Goal: Task Accomplishment & Management: Manage account settings

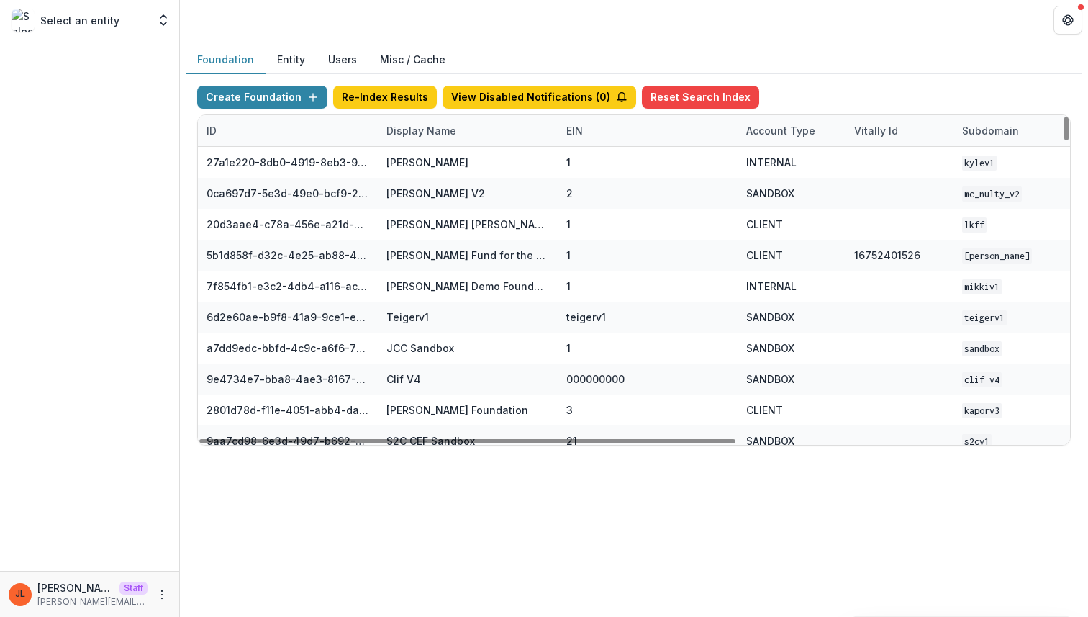
click at [429, 140] on div "Display Name" at bounding box center [468, 130] width 180 height 31
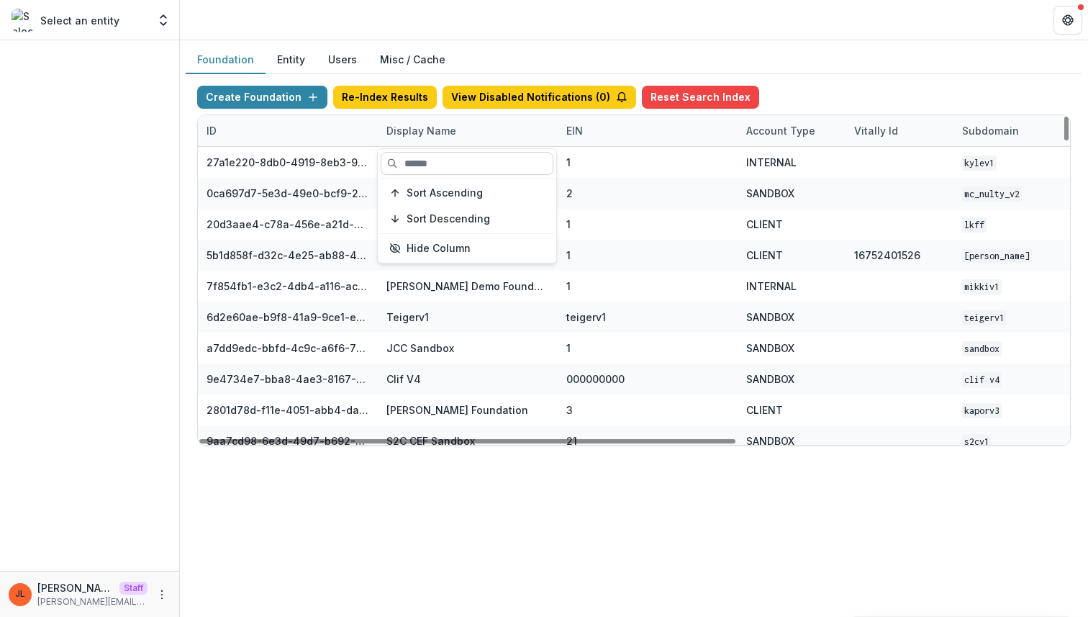
click at [437, 162] on input at bounding box center [467, 163] width 173 height 23
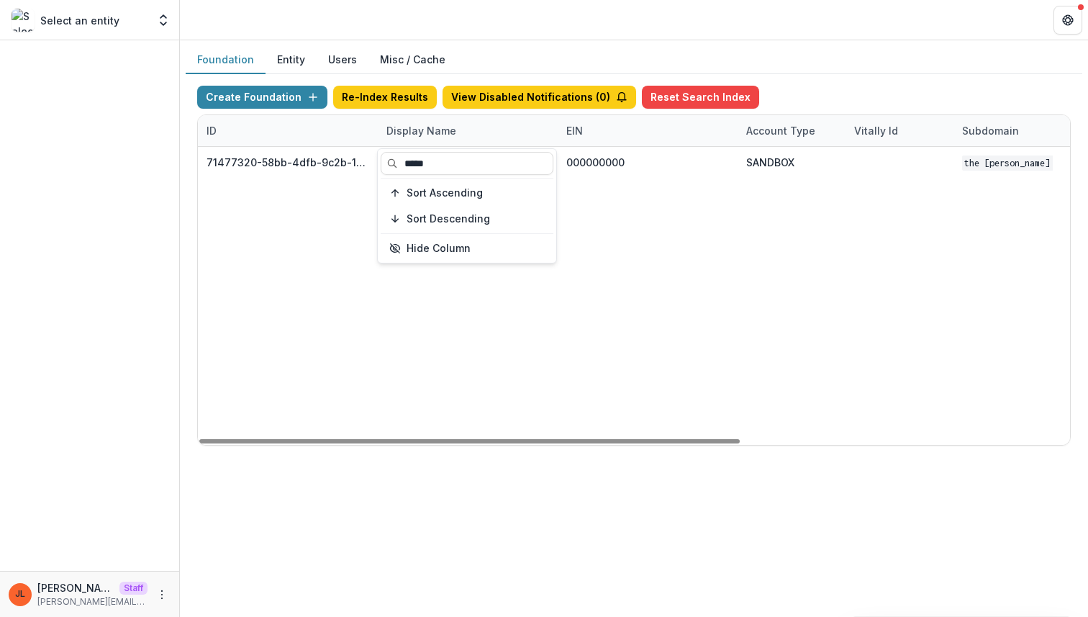
type input "*****"
click at [419, 350] on div "71477320-58bb-4dfb-9c2b-1ce0ed8fa8a7 The Frist Foundation 000000000 SANDBOX The…" at bounding box center [899, 296] width 1403 height 298
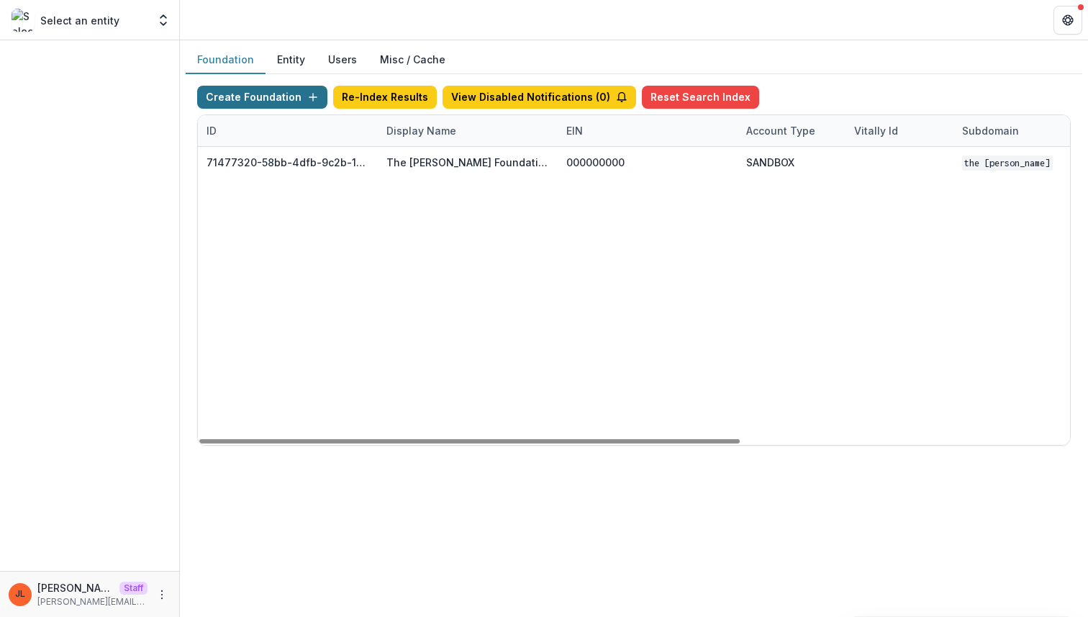
click at [269, 107] on button "Create Foundation" at bounding box center [262, 97] width 130 height 23
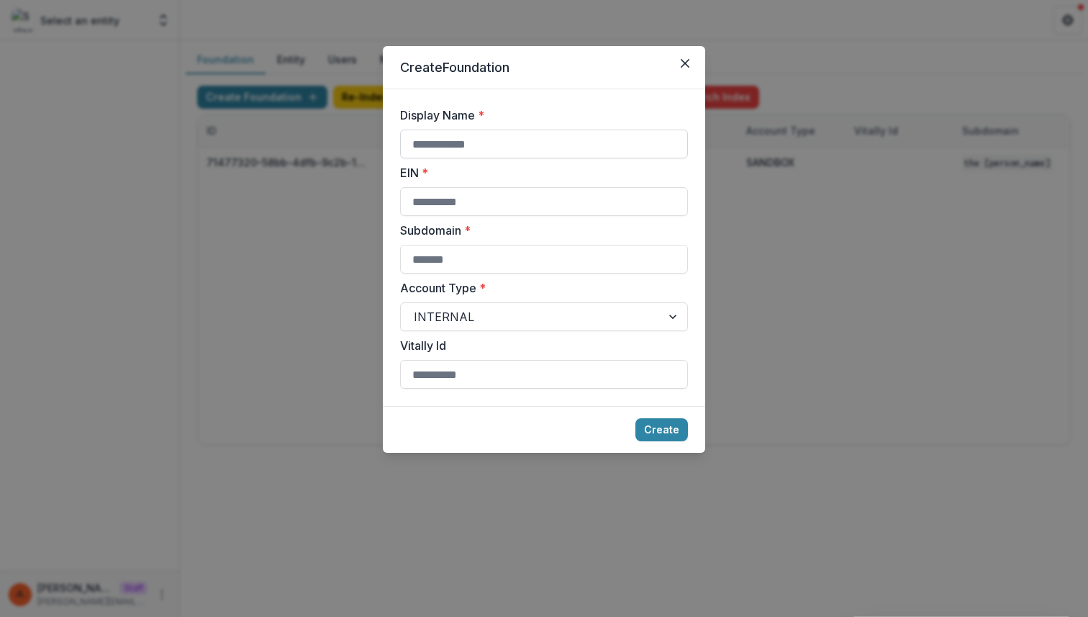
click at [554, 141] on input "Display Name *" at bounding box center [544, 143] width 288 height 29
type input "**********"
type input "*"
click at [674, 437] on button "Create" at bounding box center [661, 429] width 53 height 23
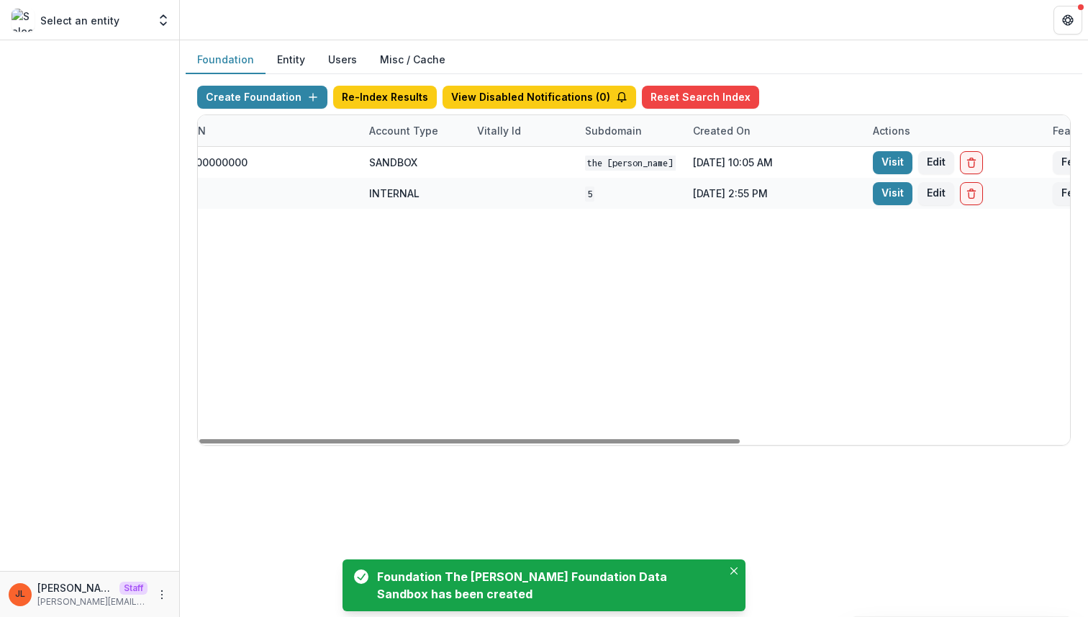
scroll to position [0, 531]
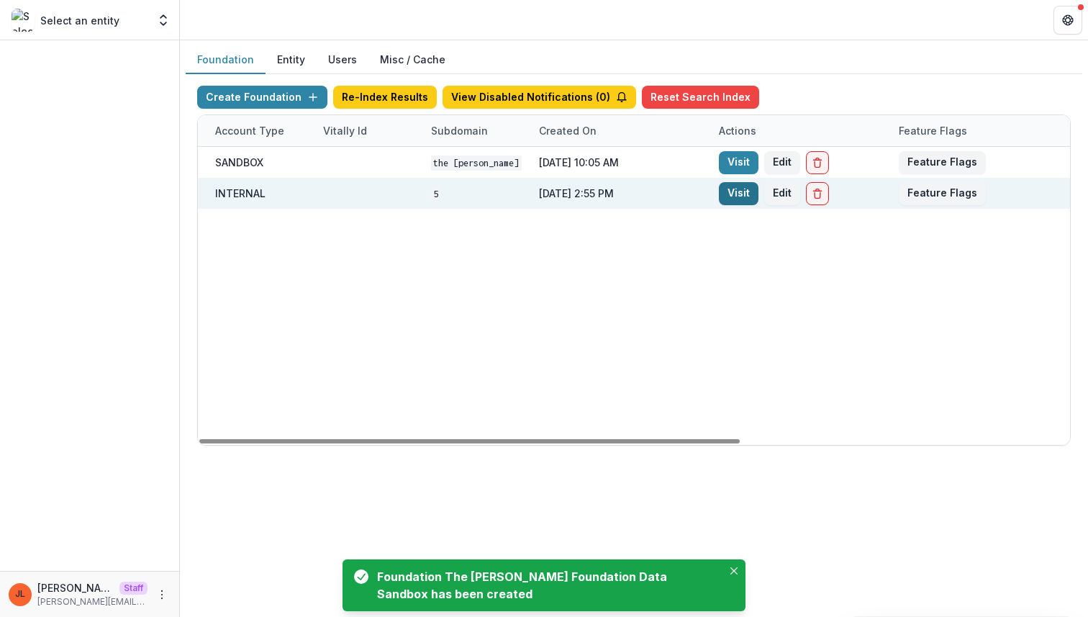
click at [738, 194] on link "Visit" at bounding box center [739, 193] width 40 height 23
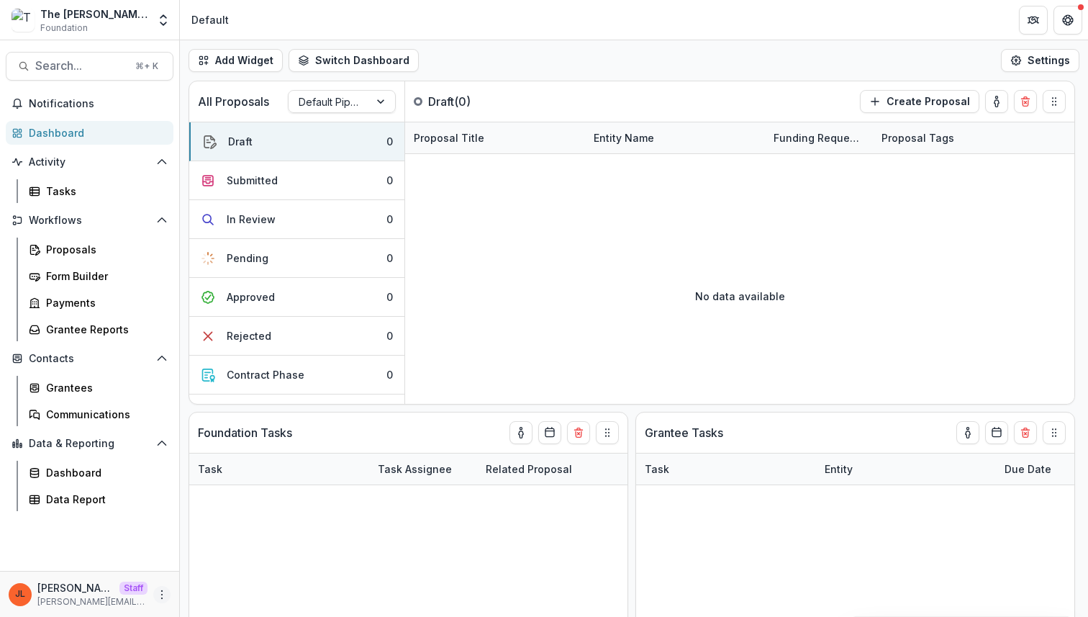
click at [158, 594] on icon "More" at bounding box center [162, 594] width 12 height 12
click at [198, 566] on icon at bounding box center [194, 566] width 7 height 4
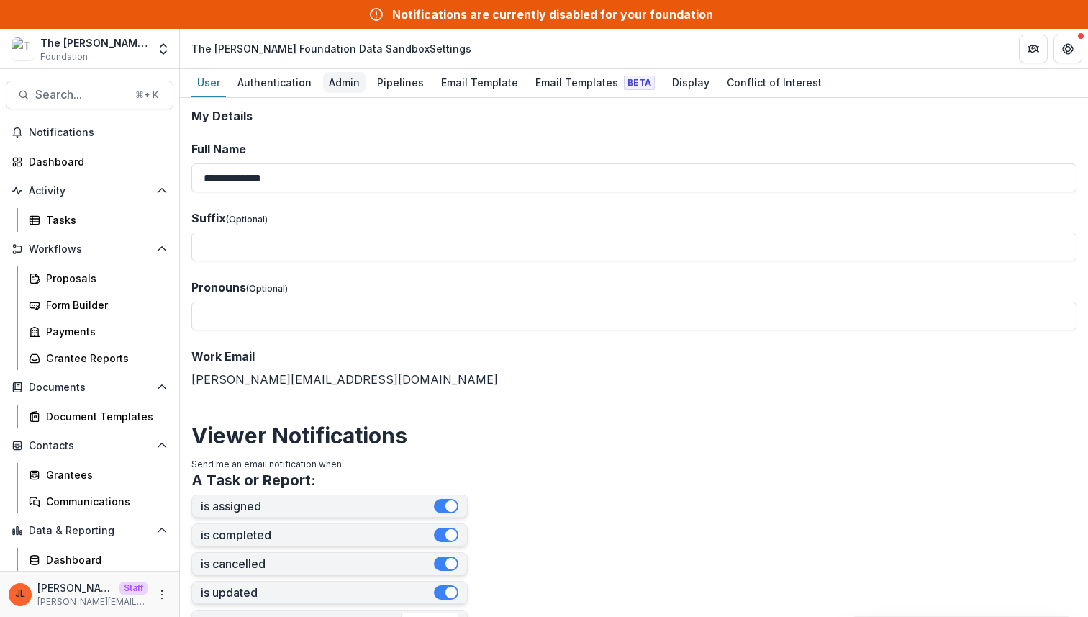
click at [344, 76] on div "Admin" at bounding box center [344, 82] width 42 height 21
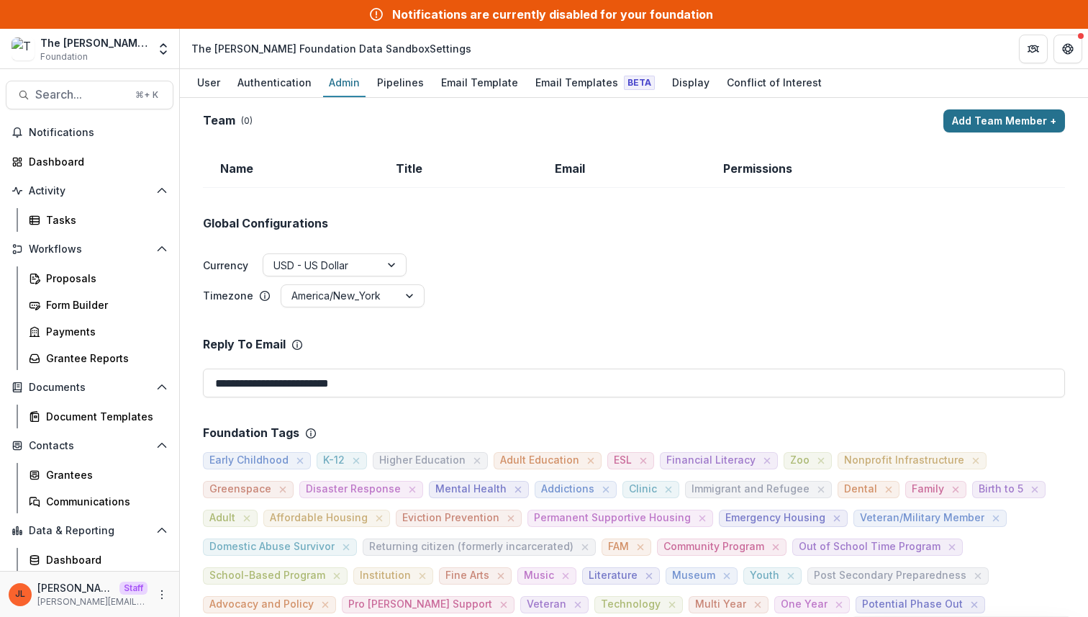
click at [1013, 119] on button "Add Team Member +" at bounding box center [1004, 120] width 122 height 23
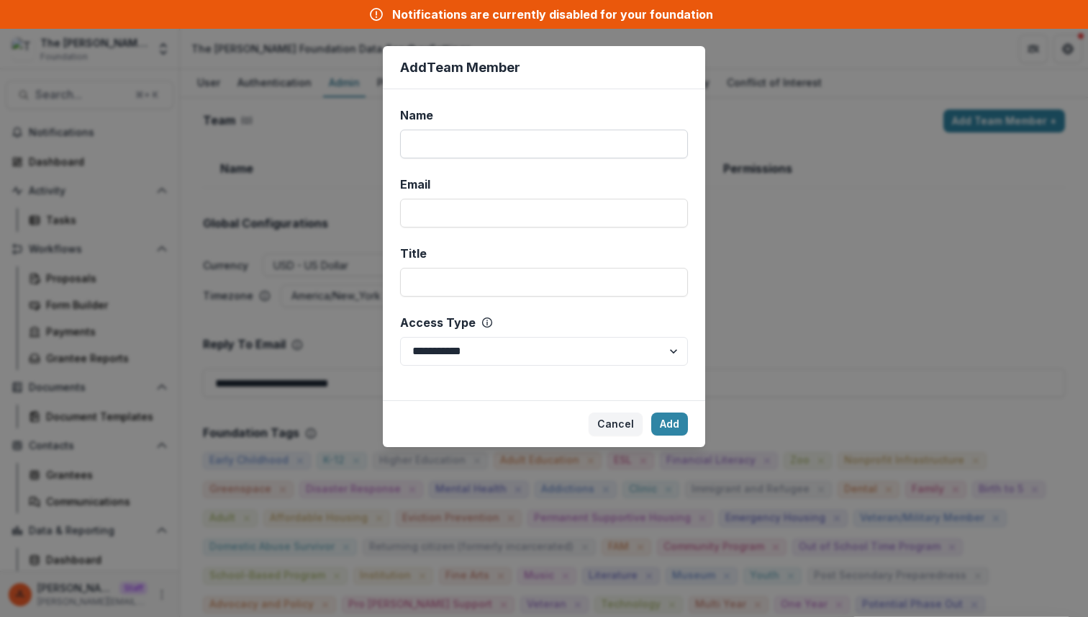
click at [532, 150] on input "Name" at bounding box center [544, 143] width 288 height 29
type input "****"
type input "**********"
select select "*****"
click at [685, 415] on button "Add" at bounding box center [669, 423] width 37 height 23
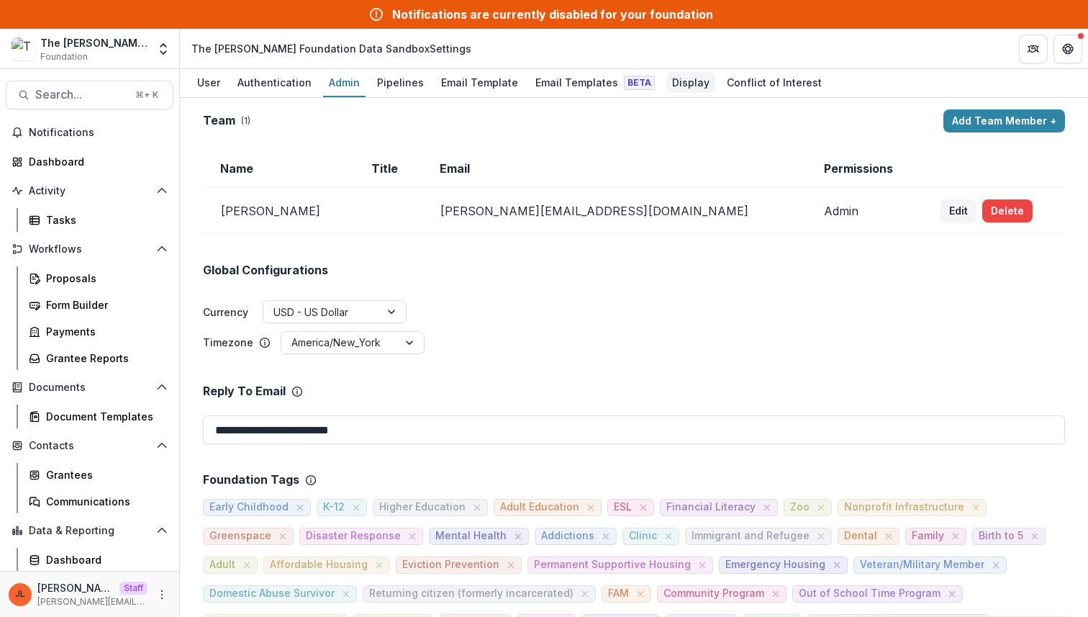
click at [666, 78] on div "Display" at bounding box center [690, 82] width 49 height 21
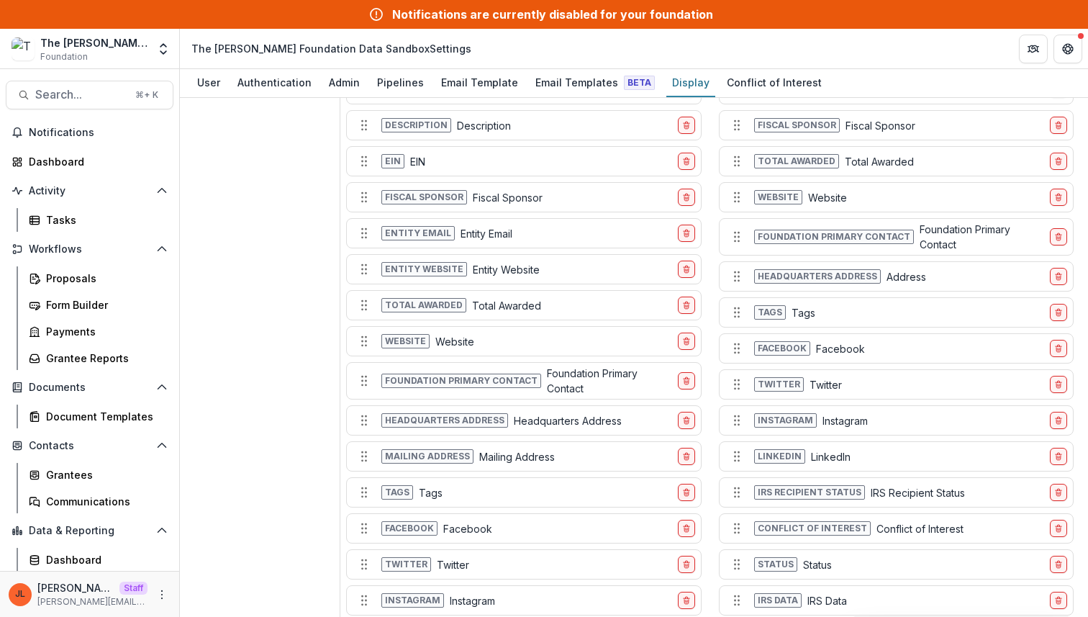
scroll to position [1553, 0]
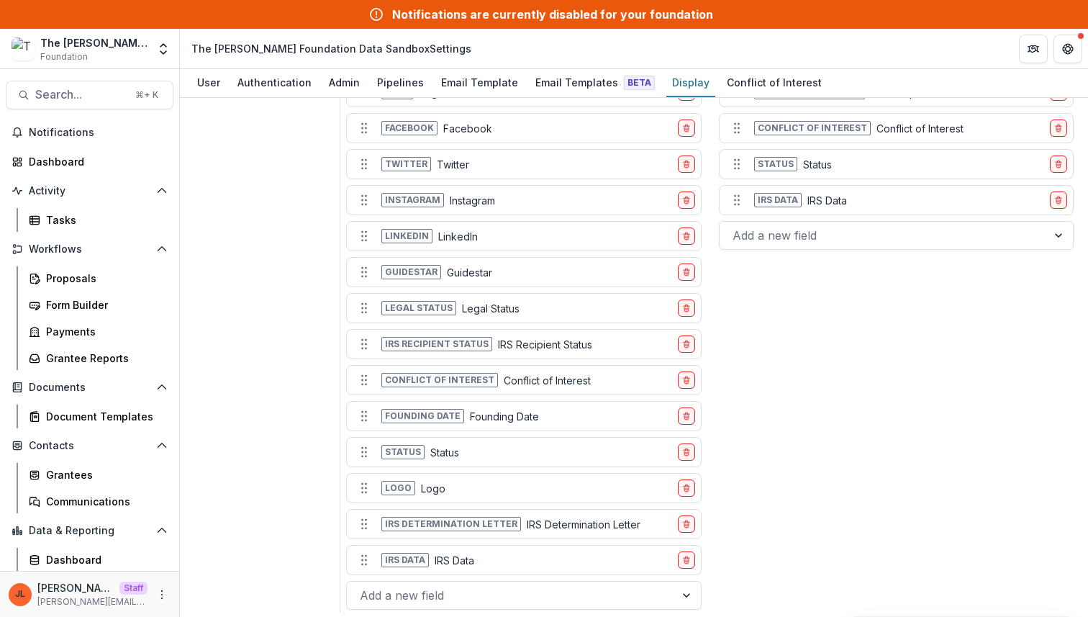
scroll to position [1536, 0]
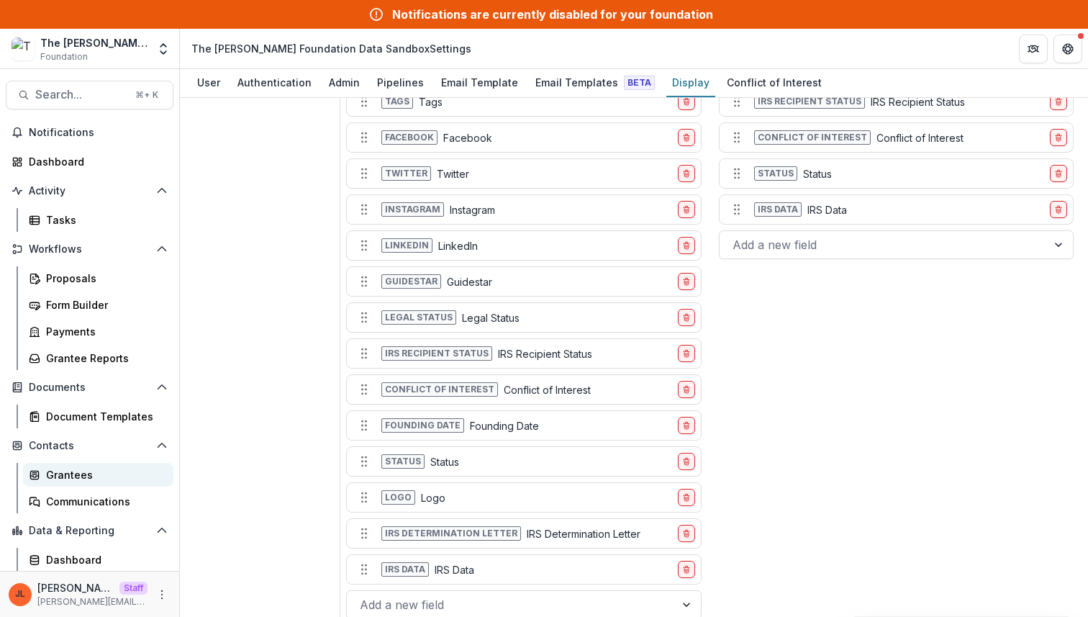
click at [95, 468] on div "Grantees" at bounding box center [104, 474] width 116 height 15
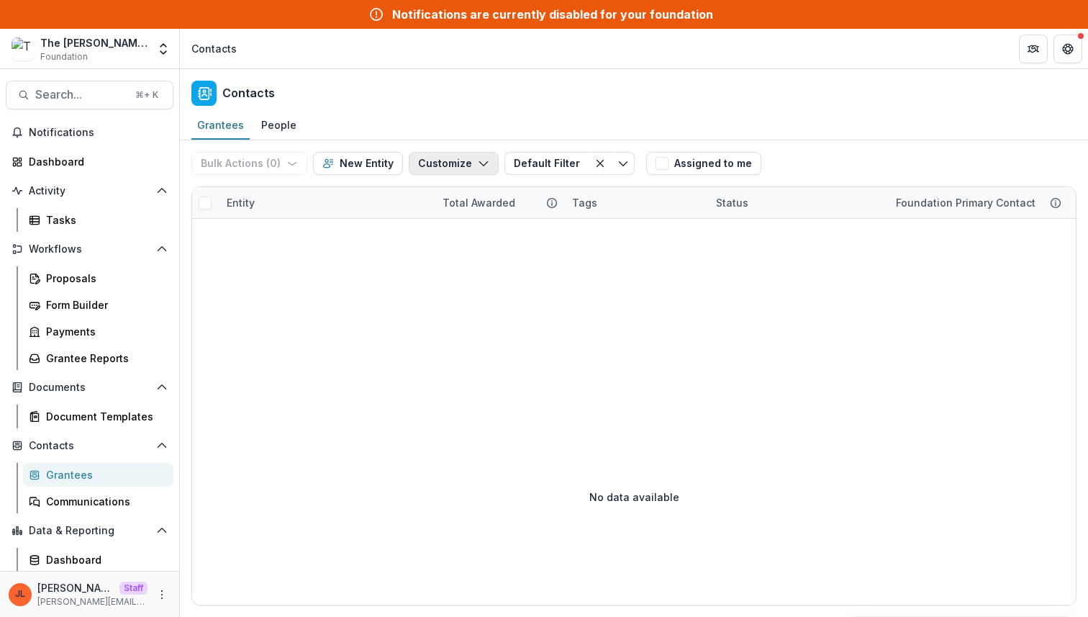
click at [467, 166] on button "Customize" at bounding box center [454, 163] width 90 height 23
click at [438, 222] on button "Manage Custom Fields" at bounding box center [410, 220] width 158 height 24
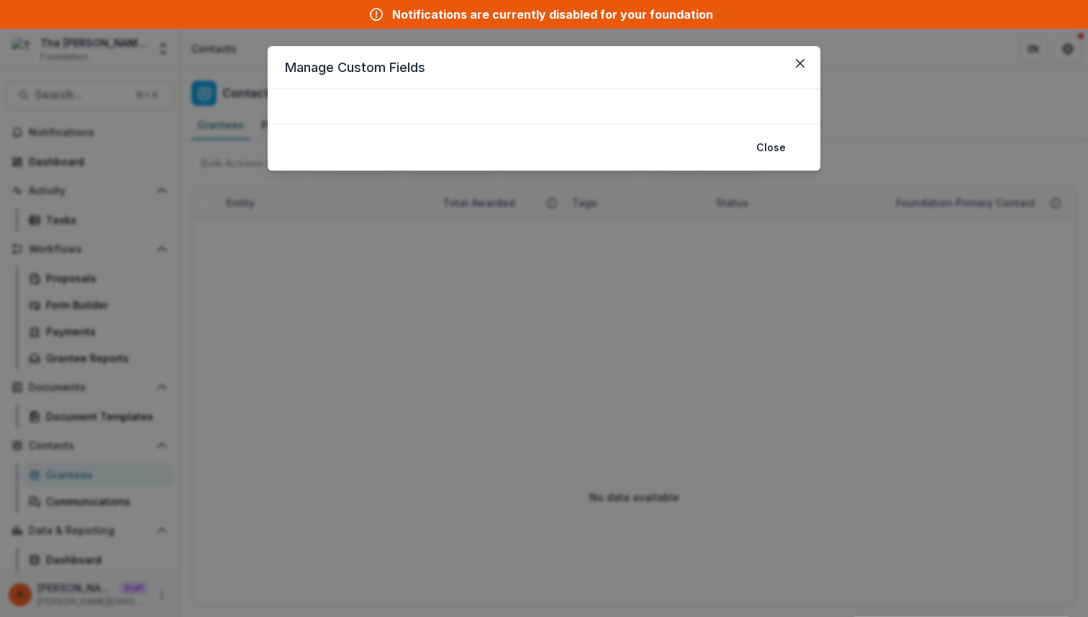
click at [463, 274] on div "Manage Custom Fields Close" at bounding box center [544, 308] width 1088 height 617
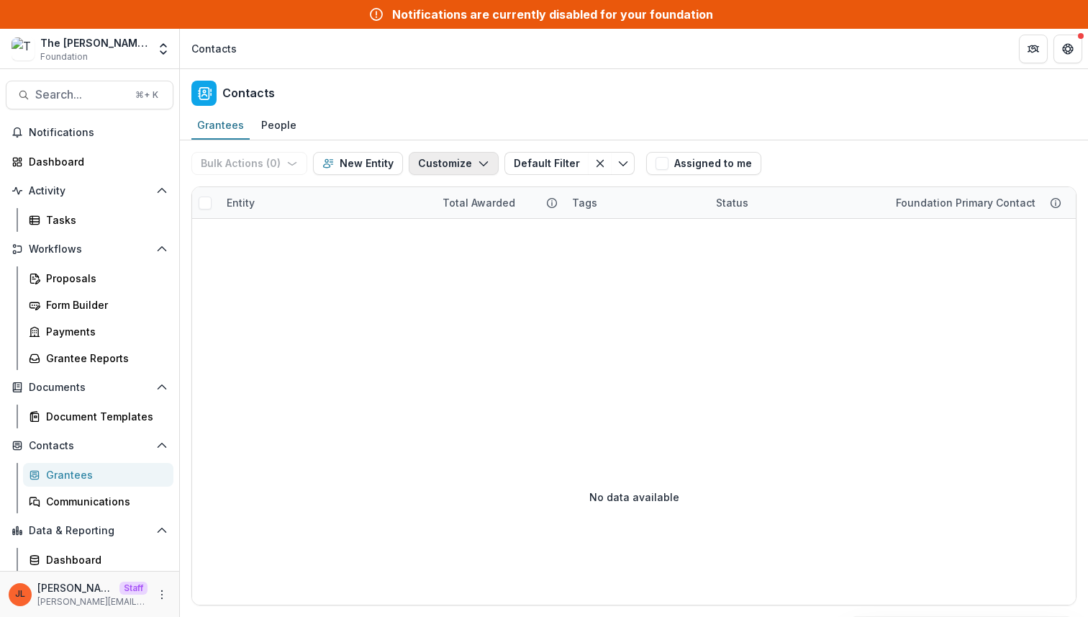
click at [454, 166] on button "Customize" at bounding box center [454, 163] width 90 height 23
click at [442, 224] on button "Manage Custom Fields" at bounding box center [410, 220] width 158 height 24
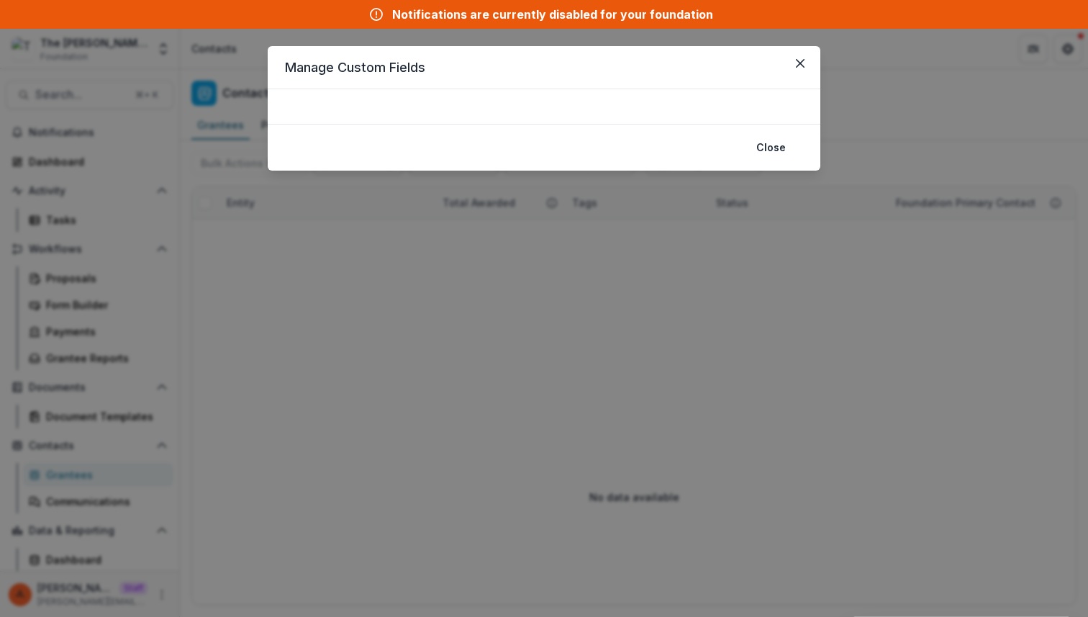
click at [446, 268] on div "Manage Custom Fields Close" at bounding box center [544, 308] width 1088 height 617
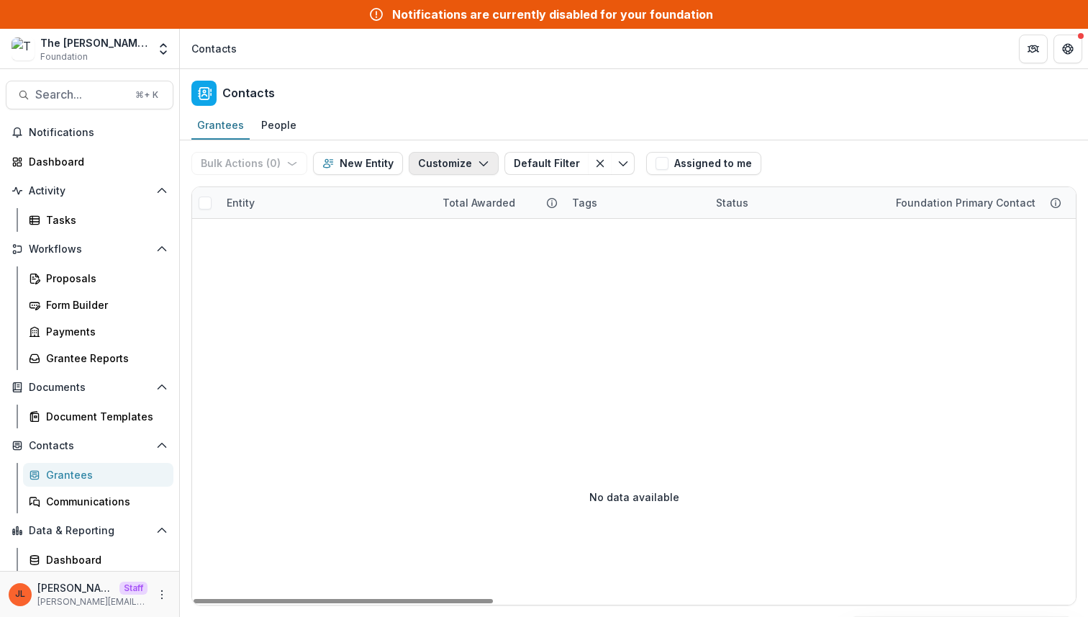
click at [449, 163] on button "Customize" at bounding box center [454, 163] width 90 height 23
click at [422, 200] on button "New Custom Field" at bounding box center [410, 196] width 158 height 24
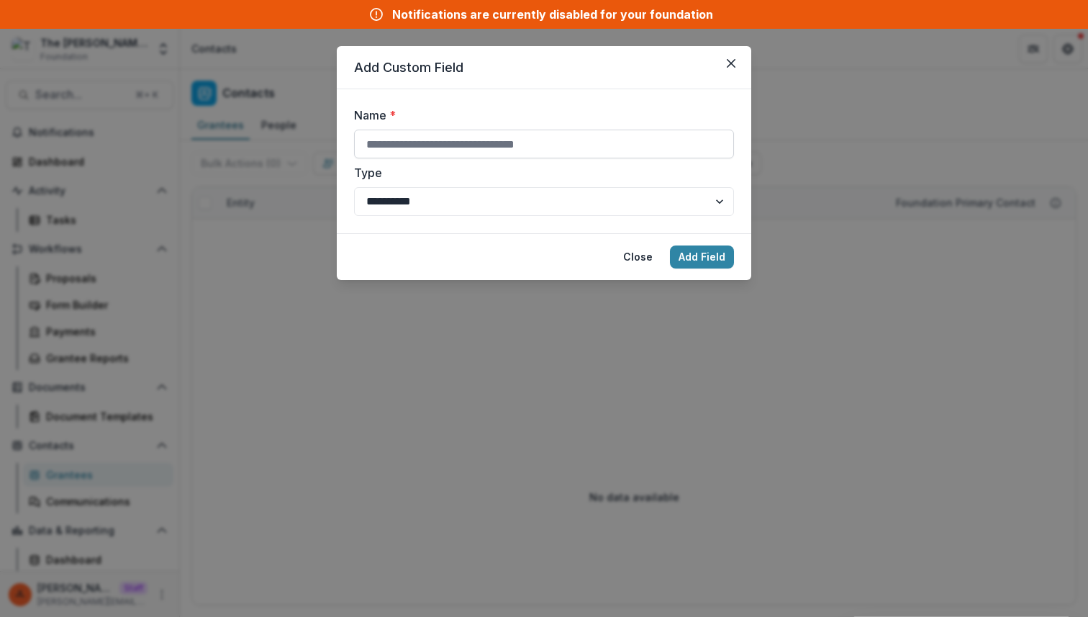
click at [568, 142] on input "Name *" at bounding box center [544, 143] width 380 height 29
paste input "**********"
type input "**********"
click at [694, 271] on footer "Close Add Field" at bounding box center [544, 256] width 414 height 47
click at [694, 261] on button "Add Field" at bounding box center [702, 256] width 64 height 23
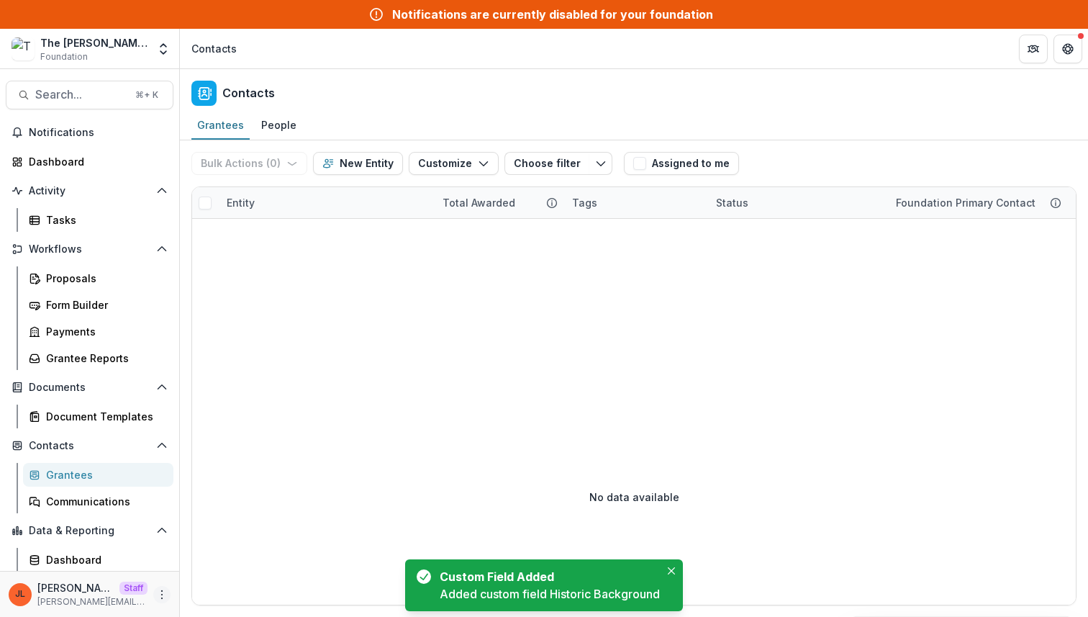
click at [156, 591] on icon "More" at bounding box center [162, 594] width 12 height 12
click at [204, 563] on link "User Settings" at bounding box center [253, 564] width 154 height 24
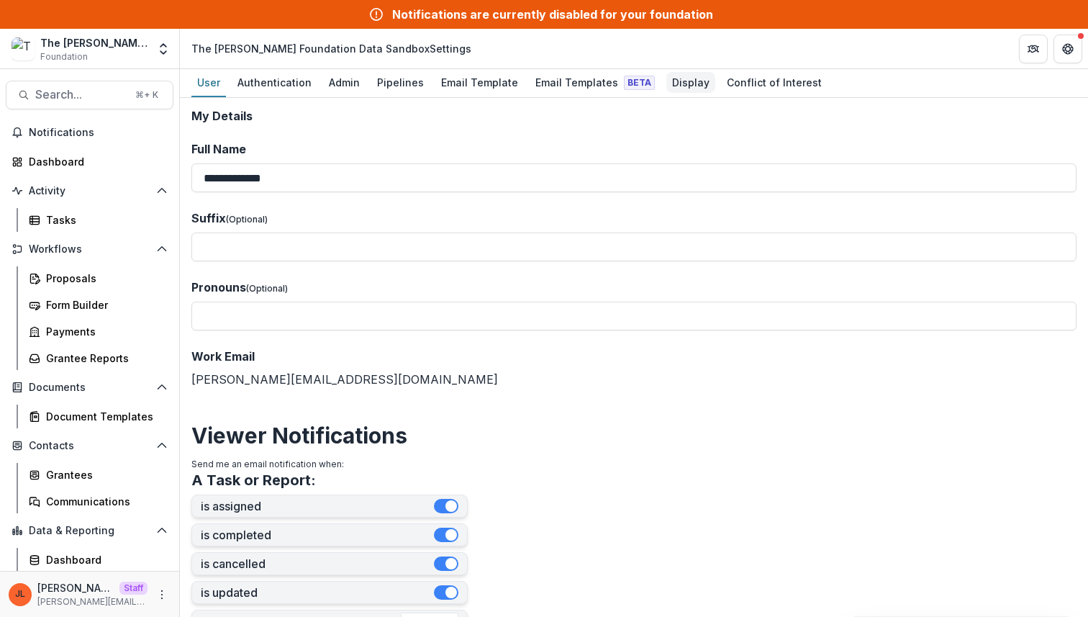
click at [674, 79] on div "Display" at bounding box center [690, 82] width 49 height 21
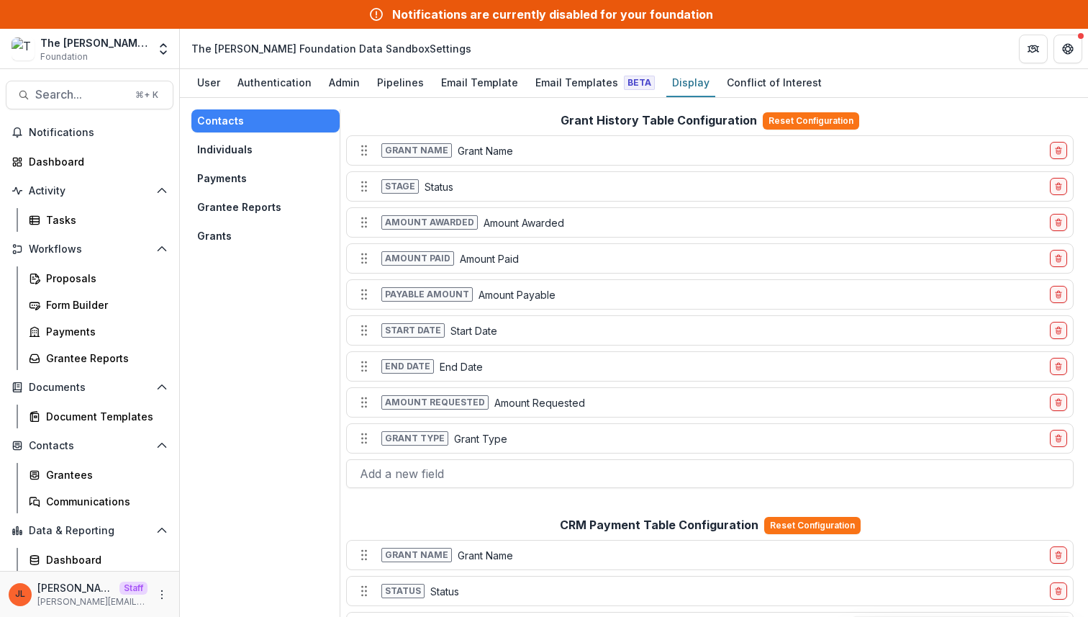
click at [222, 240] on button "Grants" at bounding box center [265, 235] width 148 height 23
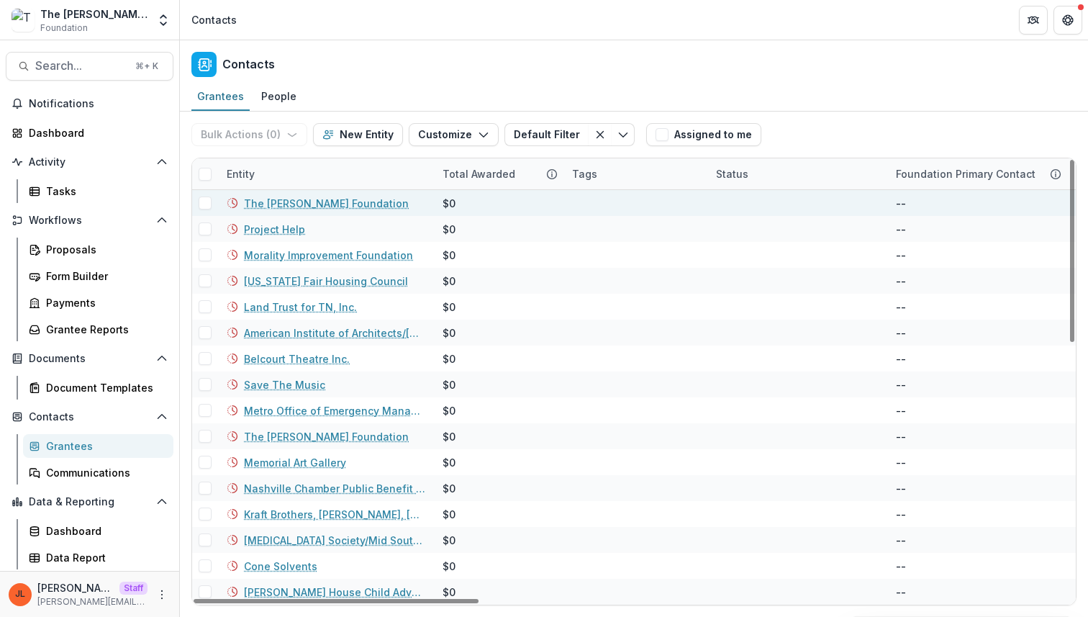
click at [377, 209] on link "The Jack C. Massey Foundation" at bounding box center [326, 203] width 165 height 15
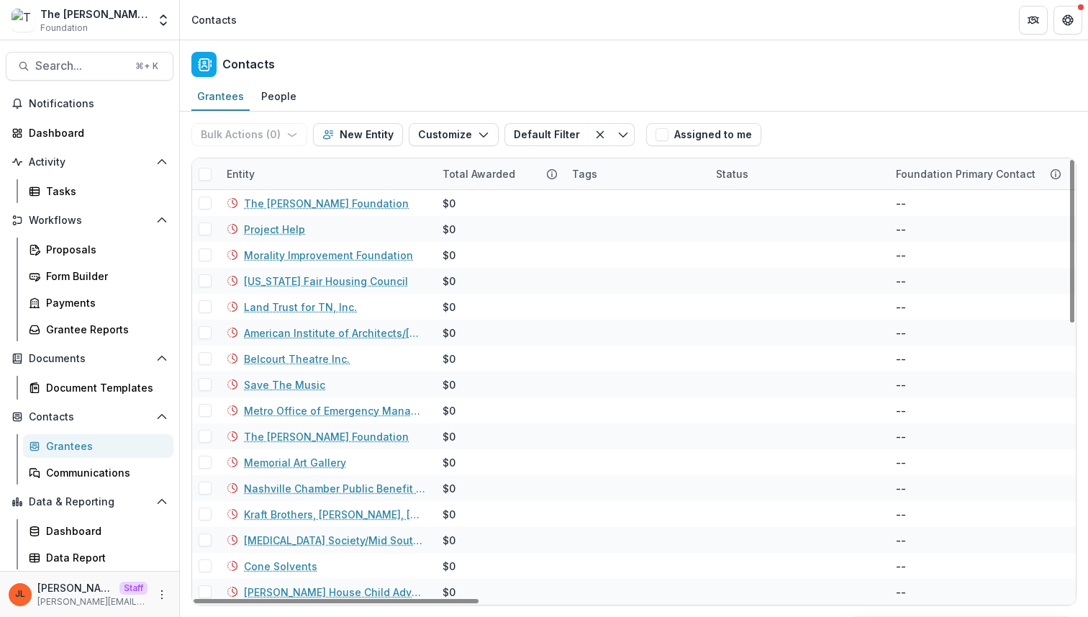
click at [499, 183] on div "Total Awarded" at bounding box center [498, 173] width 129 height 31
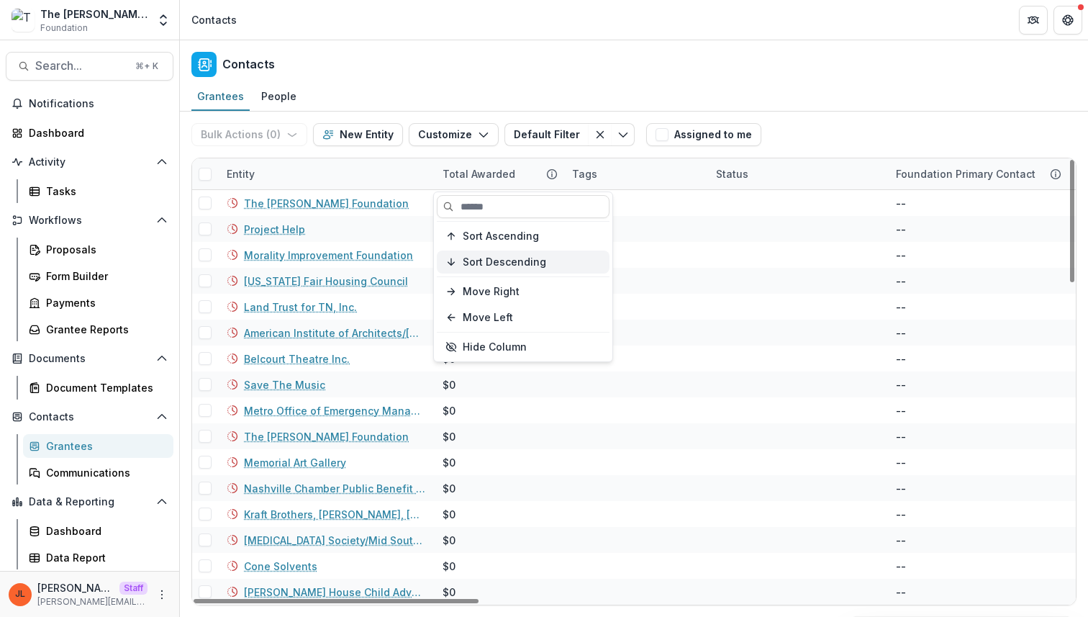
click at [517, 252] on button "Sort Descending" at bounding box center [523, 261] width 173 height 23
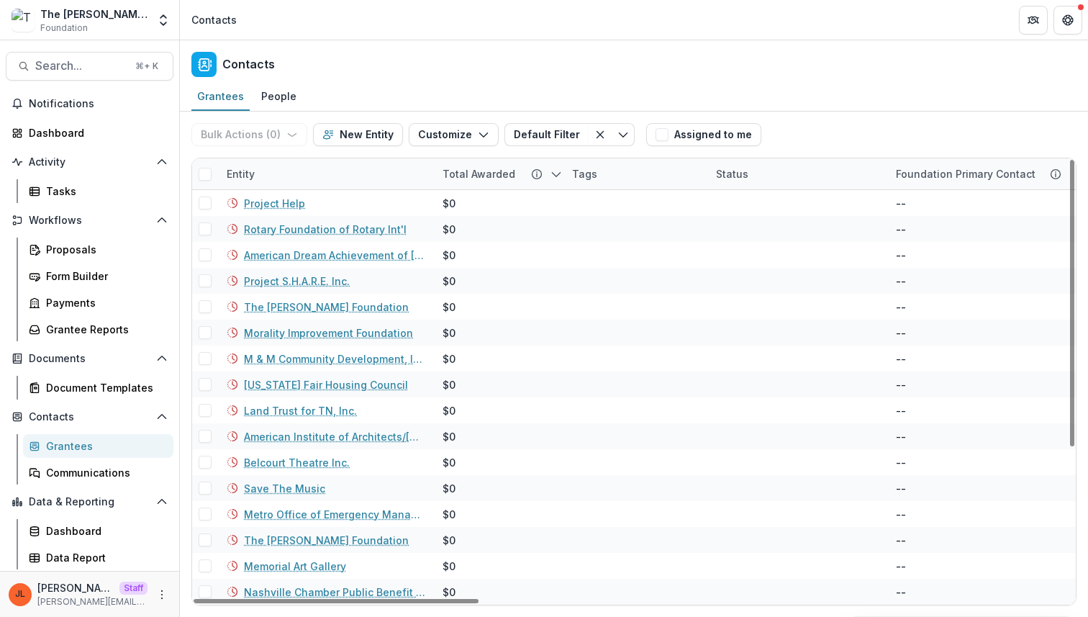
click at [547, 55] on div "Contacts" at bounding box center [634, 61] width 908 height 42
click at [467, 183] on div "Total Awarded" at bounding box center [498, 173] width 129 height 31
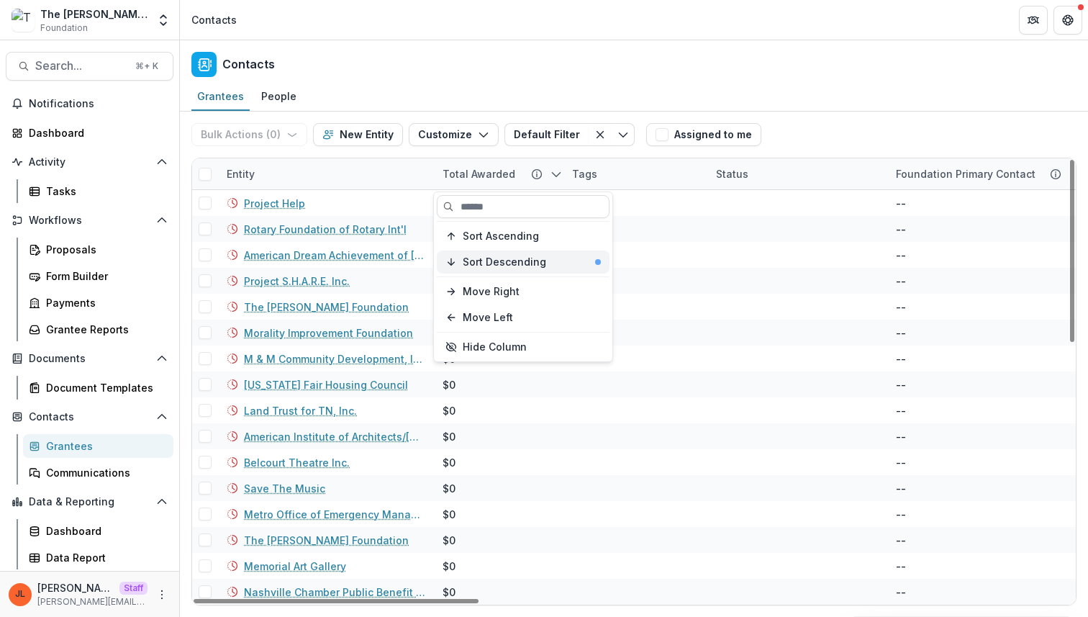
click at [465, 271] on button "Sort Descending" at bounding box center [523, 261] width 173 height 23
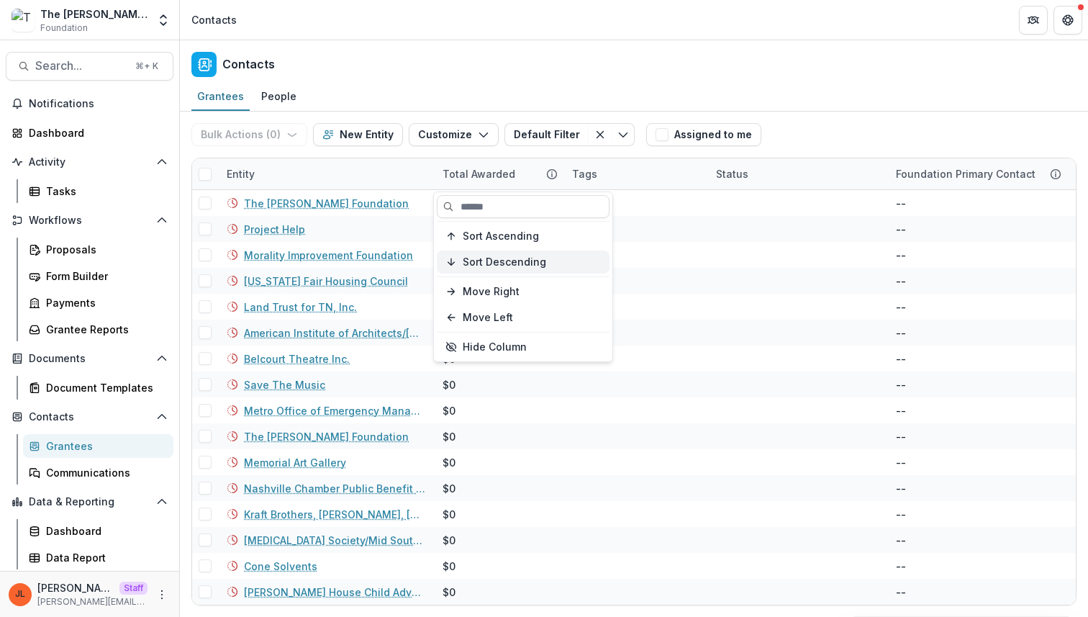
click at [465, 271] on button "Sort Descending" at bounding box center [523, 261] width 173 height 23
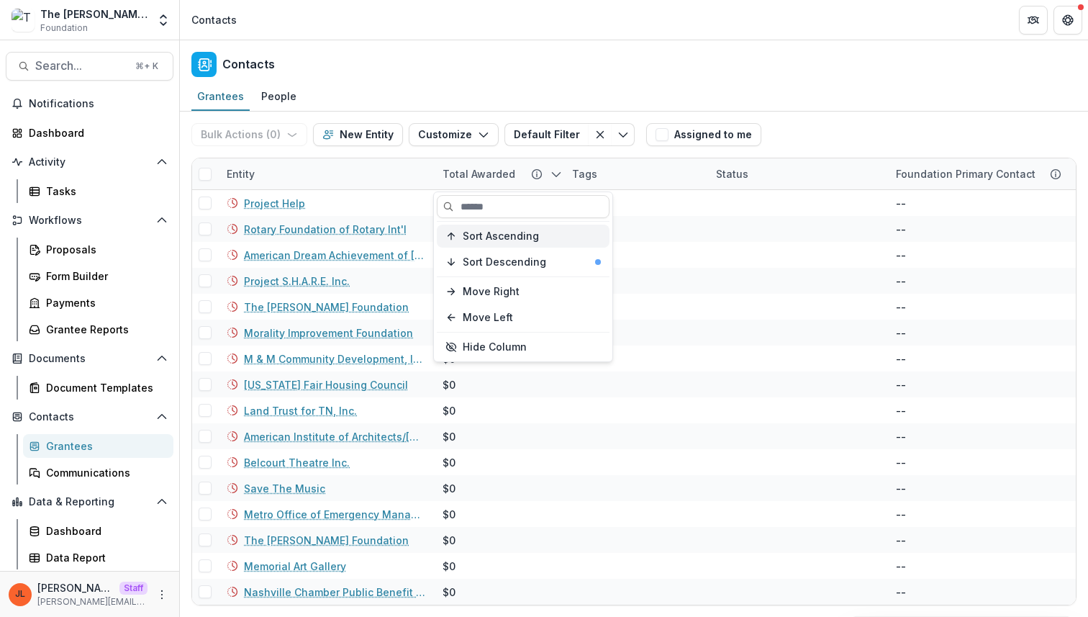
click at [472, 242] on button "Sort Ascending" at bounding box center [523, 235] width 173 height 23
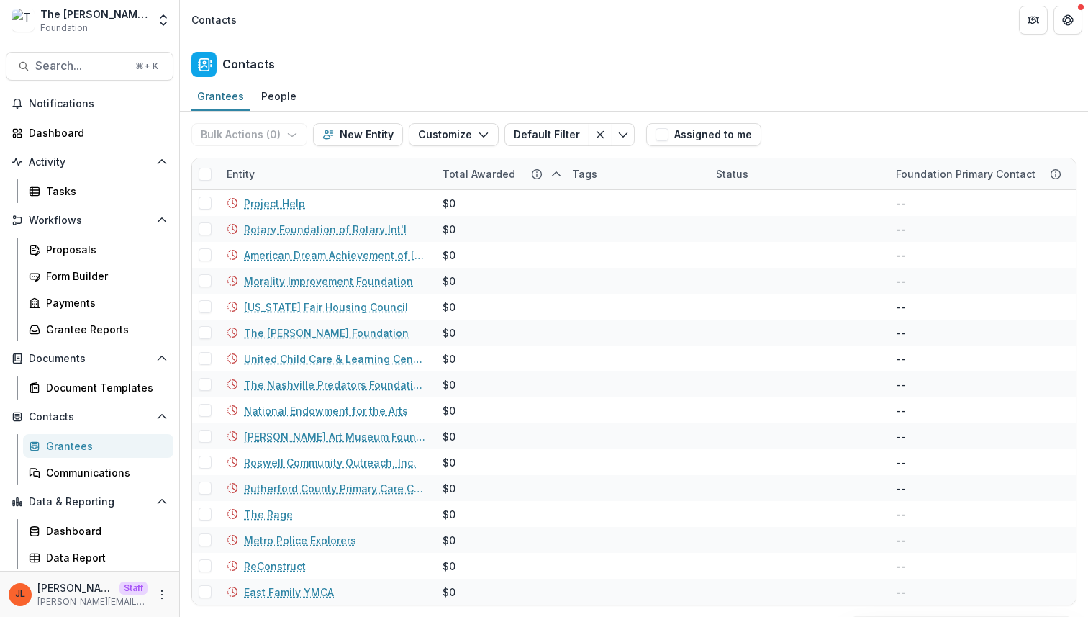
click at [429, 30] on header "Contacts" at bounding box center [634, 20] width 908 height 40
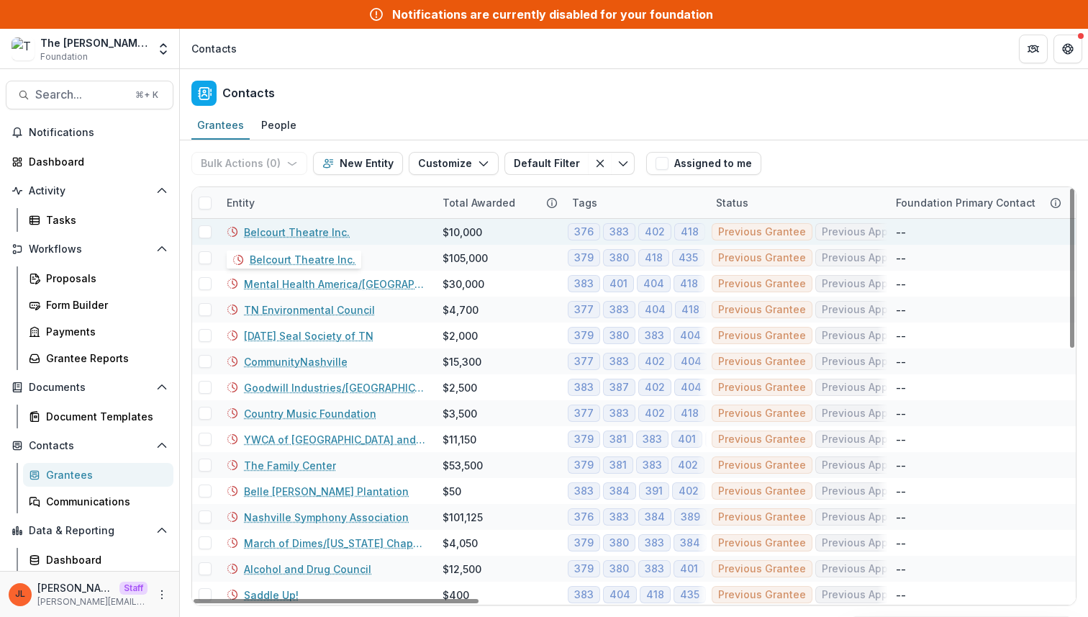
click at [301, 237] on link "Belcourt Theatre Inc." at bounding box center [297, 231] width 106 height 15
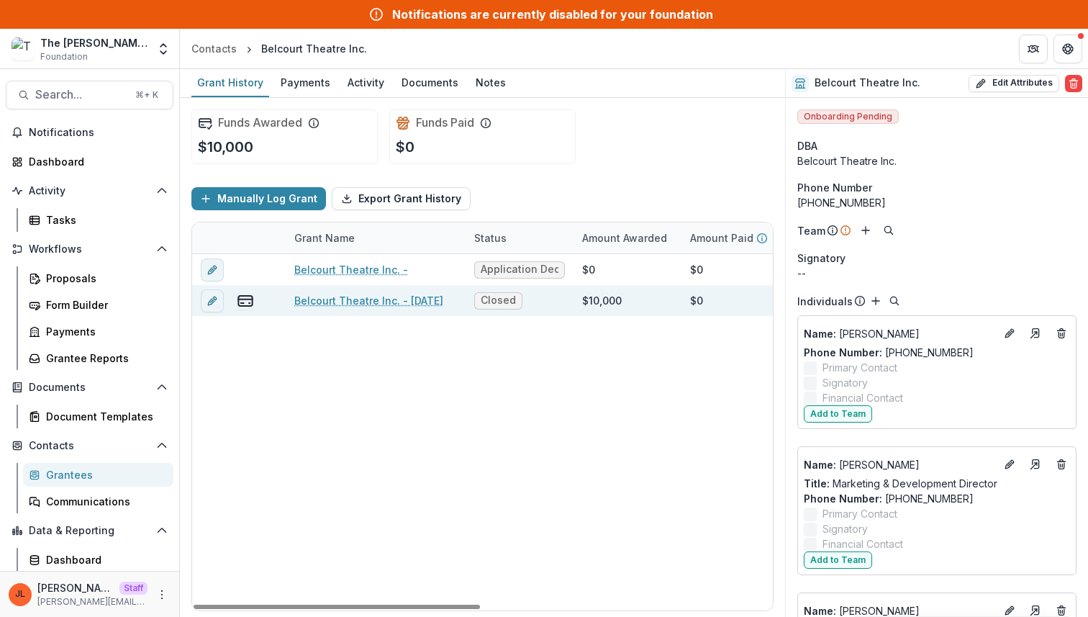
click at [380, 303] on link "Belcourt Theatre Inc. - [DATE]" at bounding box center [368, 300] width 149 height 15
